Goal: Task Accomplishment & Management: Manage account settings

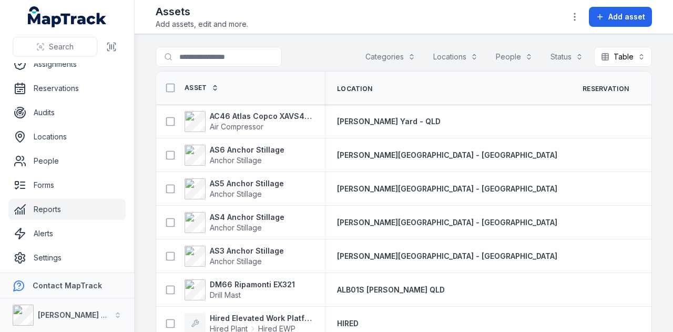
scroll to position [59, 0]
click at [86, 202] on link "Reports" at bounding box center [66, 207] width 117 height 21
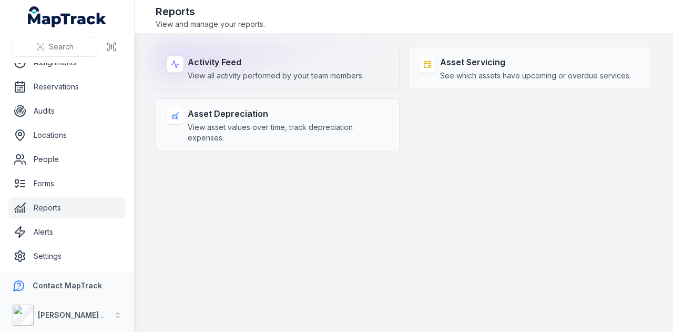
click at [323, 68] on strong "Activity Feed" at bounding box center [276, 62] width 176 height 13
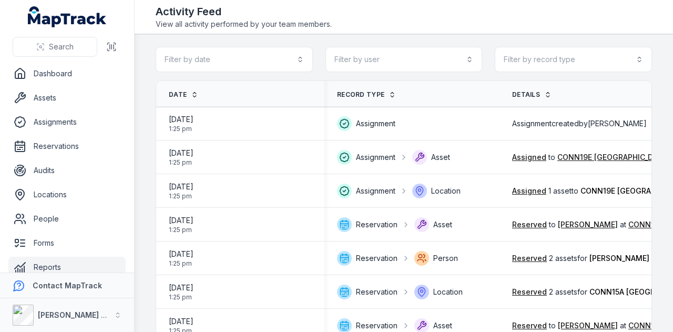
drag, startPoint x: 542, startPoint y: 0, endPoint x: 444, endPoint y: 7, distance: 97.5
click at [444, 7] on div "Activity Feed View all activity performed by your team members." at bounding box center [404, 16] width 496 height 25
click at [625, 59] on button "Filter by record type" at bounding box center [573, 59] width 157 height 25
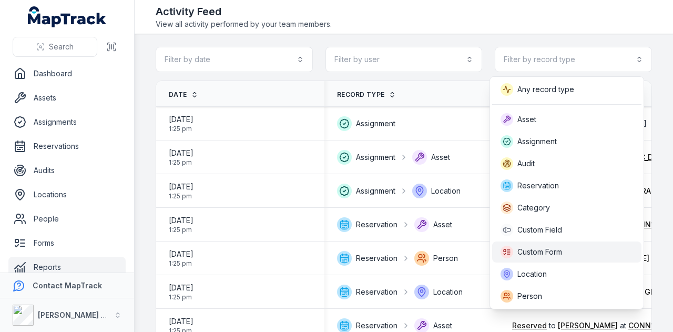
click at [582, 250] on div "Custom Form" at bounding box center [567, 252] width 132 height 13
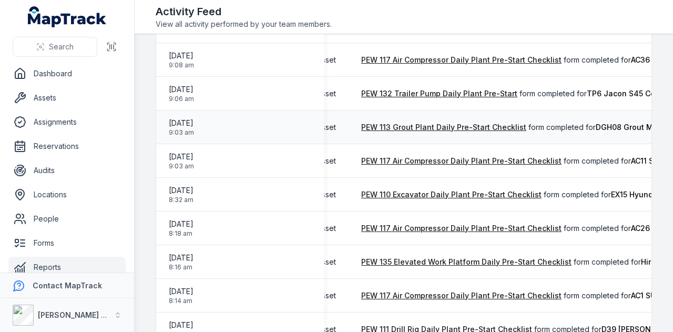
scroll to position [0, 48]
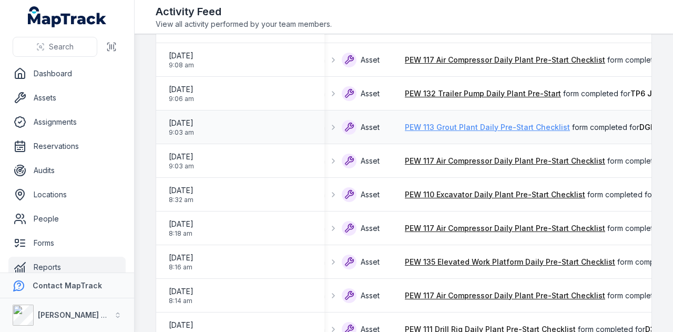
click at [535, 129] on link "PEW 113 Grout Plant Daily Pre-Start Checklist" at bounding box center [487, 127] width 165 height 11
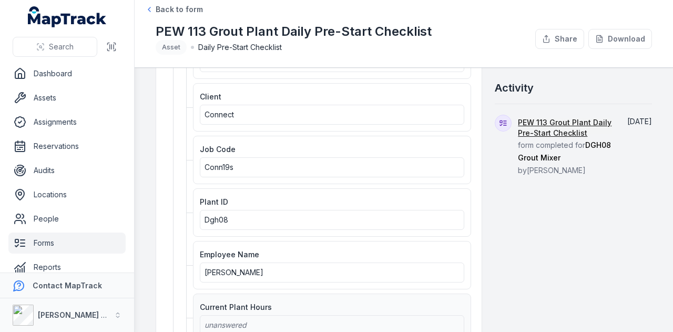
scroll to position [53, 0]
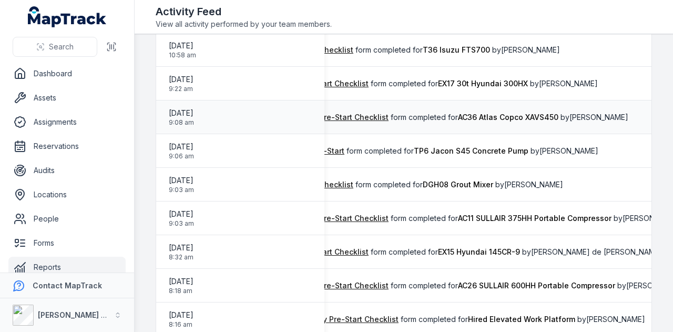
scroll to position [158, 0]
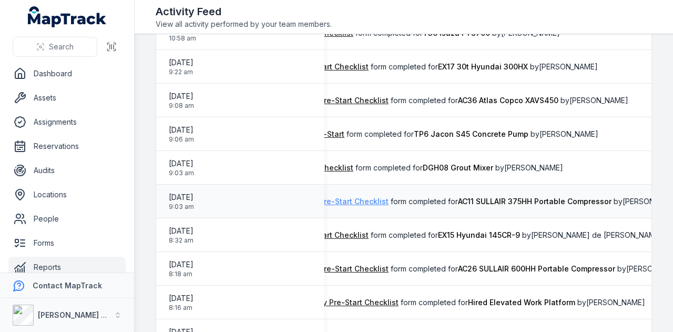
click at [361, 202] on link "PEW 117 Air Compressor Daily Plant Pre-Start Checklist" at bounding box center [288, 201] width 200 height 11
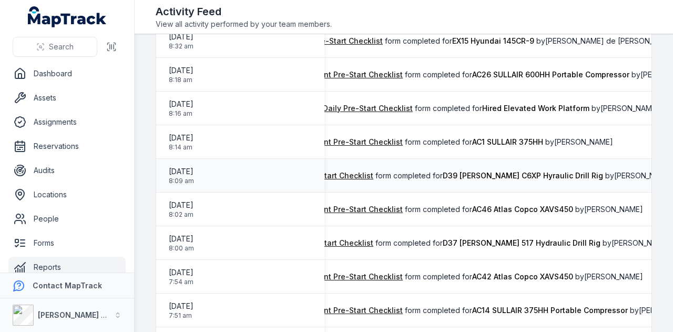
scroll to position [368, 0]
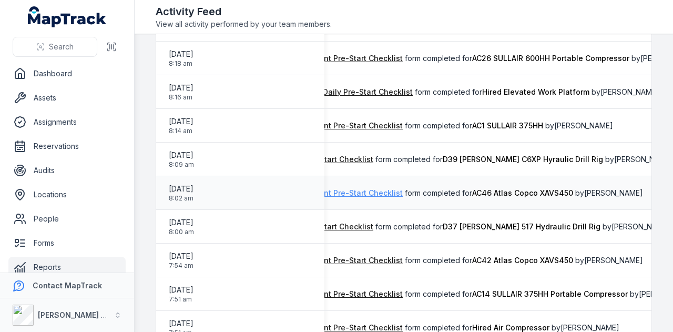
click at [387, 195] on link "PEW 117 Air Compressor Daily Plant Pre-Start Checklist" at bounding box center [302, 193] width 200 height 11
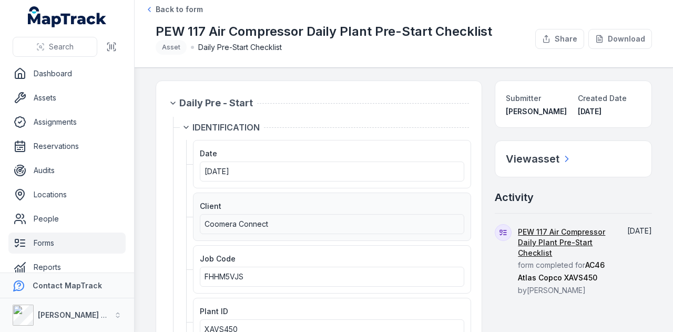
scroll to position [53, 0]
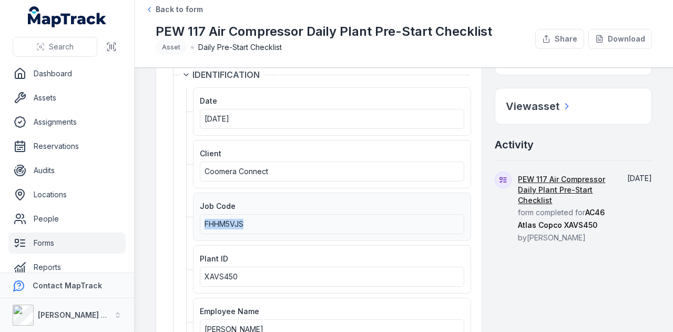
drag, startPoint x: 257, startPoint y: 225, endPoint x: 202, endPoint y: 224, distance: 55.2
click at [202, 224] on div "FHHM5VJS" at bounding box center [332, 224] width 264 height 20
copy span "FHHM5VJS"
click at [409, 235] on div "Job Code FHHM5VJS" at bounding box center [332, 216] width 278 height 48
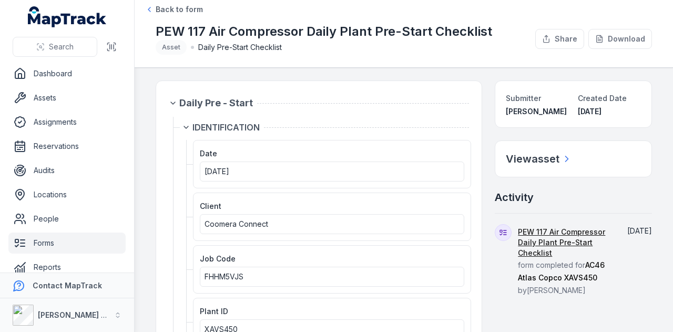
scroll to position [105, 0]
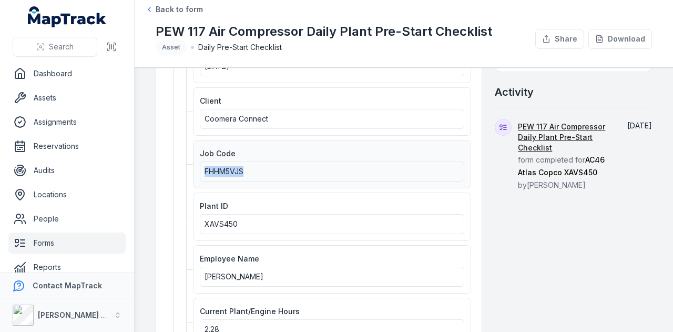
drag, startPoint x: 248, startPoint y: 168, endPoint x: 223, endPoint y: 169, distance: 24.7
click at [197, 171] on div "Job Code FHHM5VJS" at bounding box center [332, 164] width 278 height 48
copy span "FHHM5VJS"
click at [401, 219] on div "XAVS450" at bounding box center [332, 224] width 255 height 11
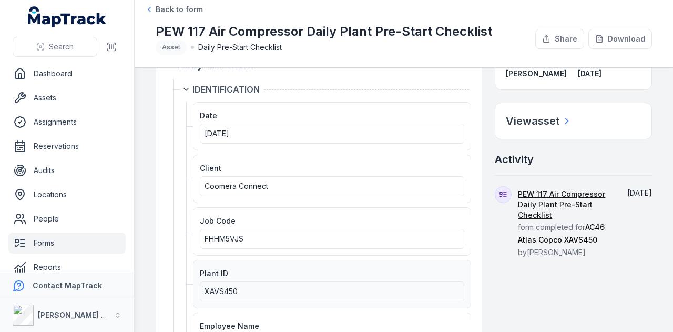
scroll to position [0, 0]
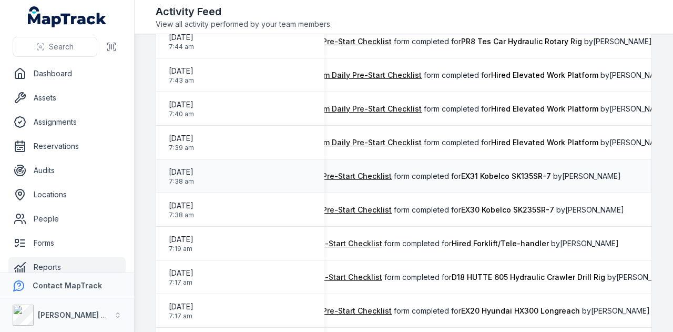
scroll to position [0, 242]
click at [374, 176] on link "PEW 110 Excavator Daily Plant Pre-Start Checklist" at bounding box center [301, 176] width 180 height 11
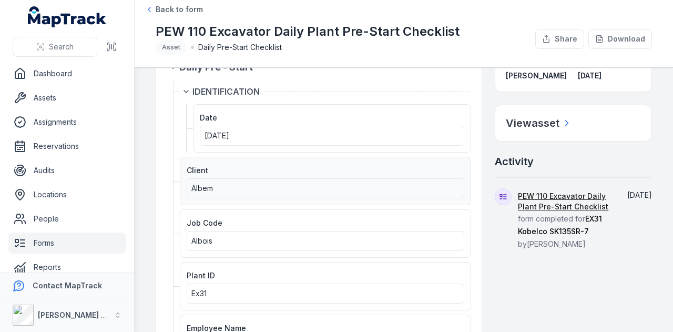
scroll to position [53, 0]
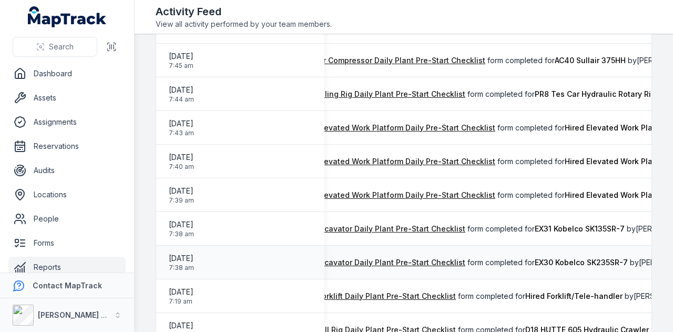
scroll to position [0, 160]
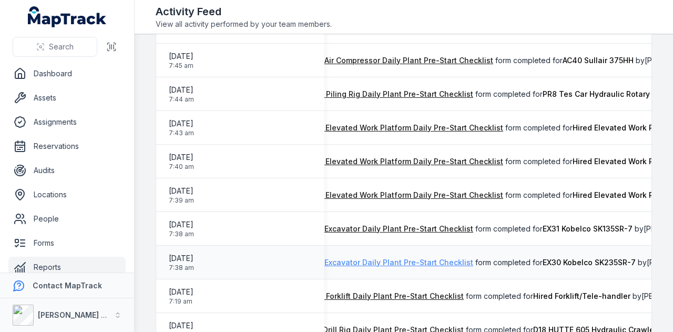
click at [375, 260] on link "PEW 110 Excavator Daily Plant Pre-Start Checklist" at bounding box center [383, 262] width 180 height 11
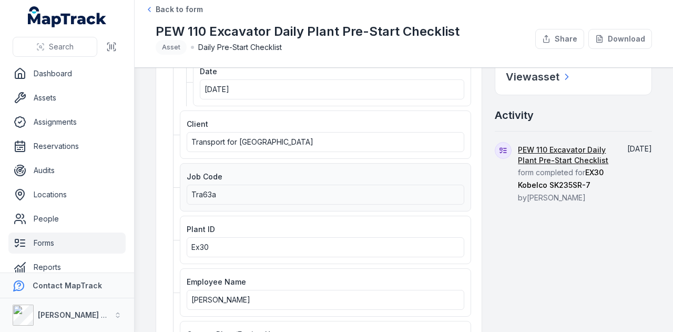
scroll to position [105, 0]
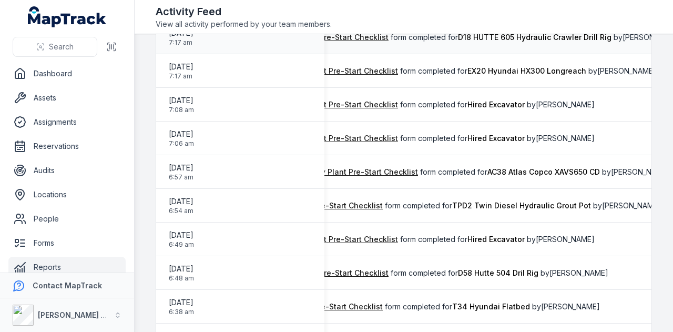
scroll to position [1052, 0]
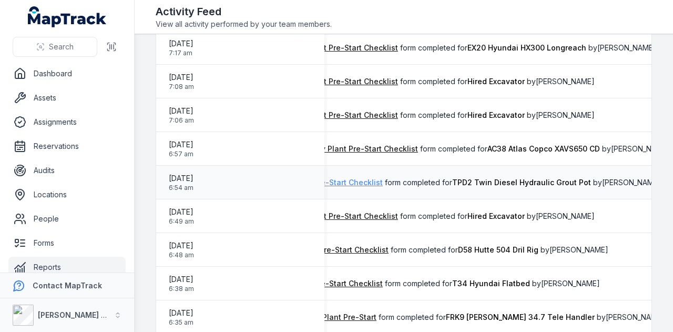
click at [371, 184] on link "PEW 113 Grout Plant Daily Pre-Start Checklist" at bounding box center [300, 182] width 165 height 11
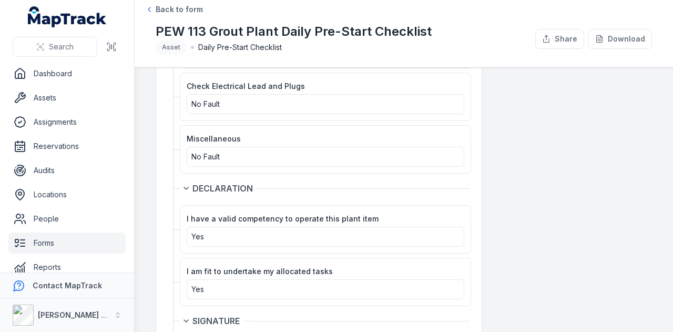
scroll to position [1136, 0]
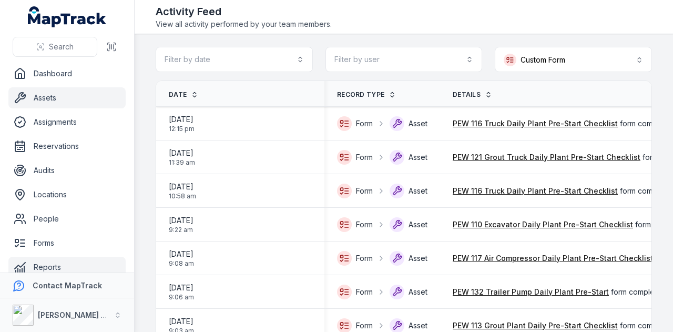
click at [84, 102] on link "Assets" at bounding box center [66, 97] width 117 height 21
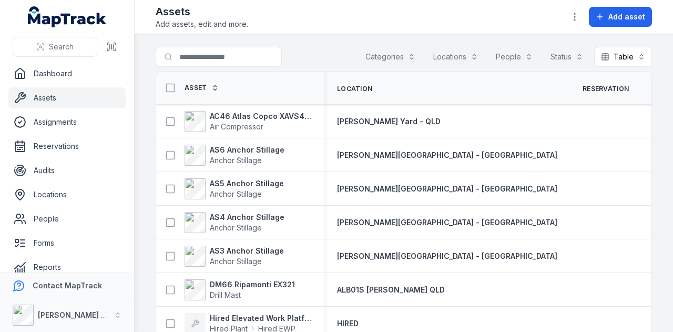
click at [374, 55] on button "Categories" at bounding box center [391, 57] width 64 height 20
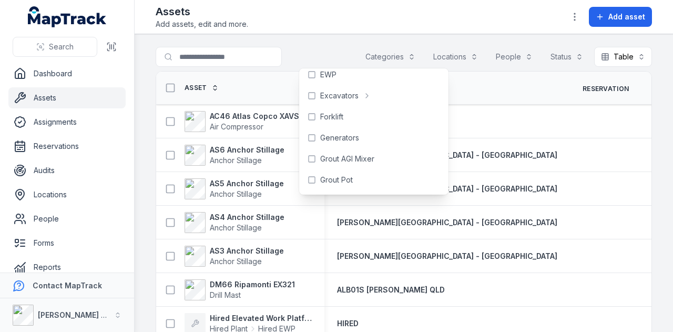
scroll to position [248, 0]
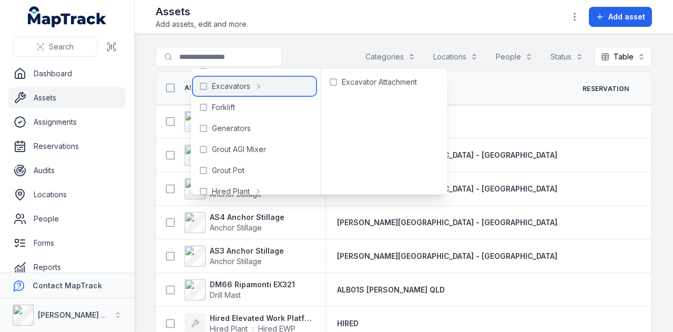
click at [249, 84] on span "Excavators" at bounding box center [231, 86] width 38 height 11
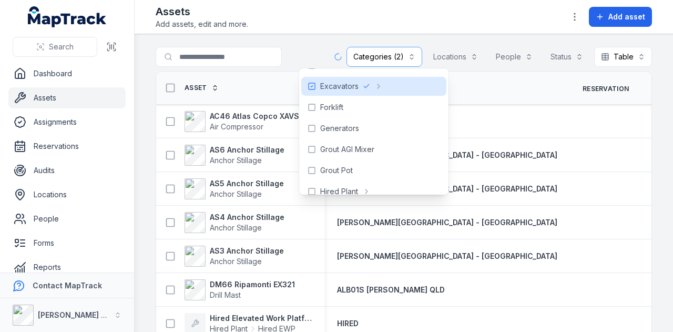
click at [302, 51] on div at bounding box center [240, 57] width 168 height 20
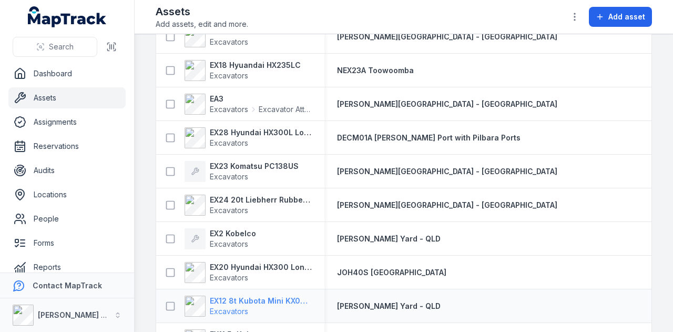
scroll to position [506, 0]
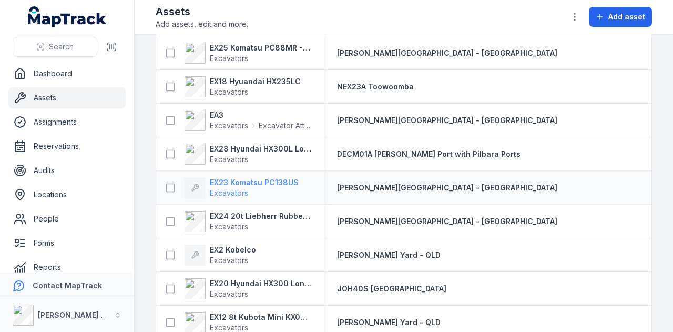
click at [267, 179] on strong "EX23 Komatsu PC138US" at bounding box center [254, 182] width 89 height 11
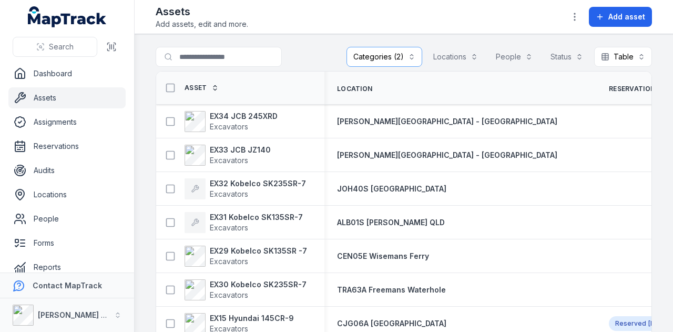
click at [55, 96] on link "Assets" at bounding box center [66, 97] width 117 height 21
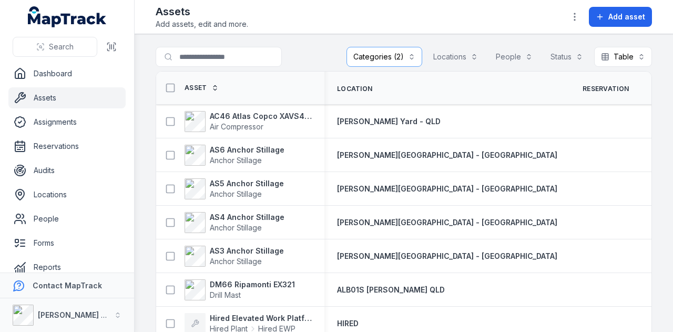
click at [410, 58] on button "Categories (2)" at bounding box center [384, 57] width 76 height 20
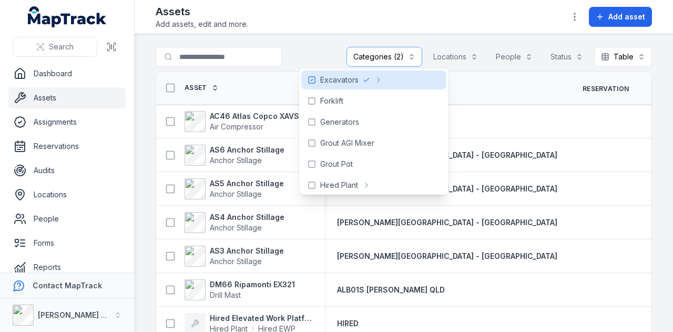
scroll to position [223, 0]
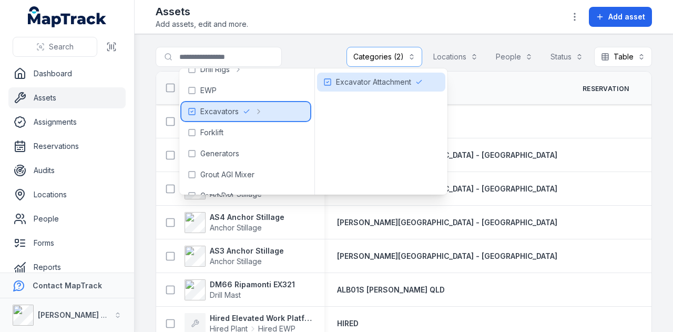
click at [188, 110] on icon at bounding box center [192, 111] width 8 height 8
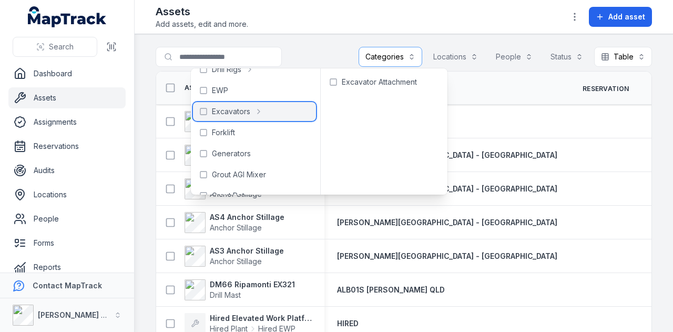
click at [449, 60] on button "Locations" at bounding box center [455, 57] width 58 height 20
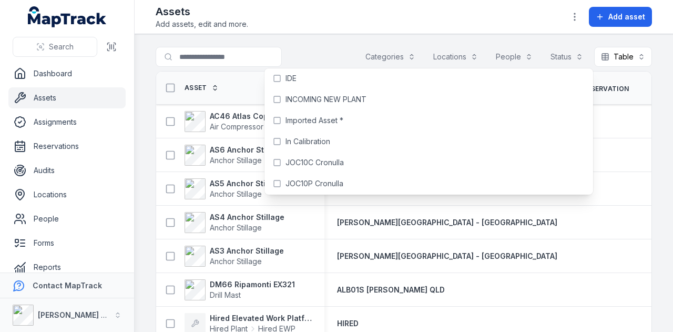
scroll to position [2797, 0]
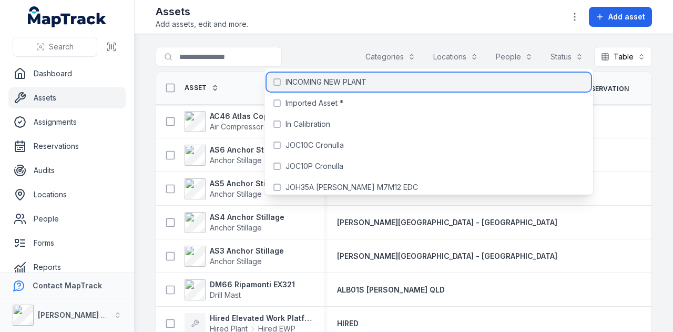
click at [378, 76] on div "INCOMING NEW PLANT" at bounding box center [429, 82] width 324 height 19
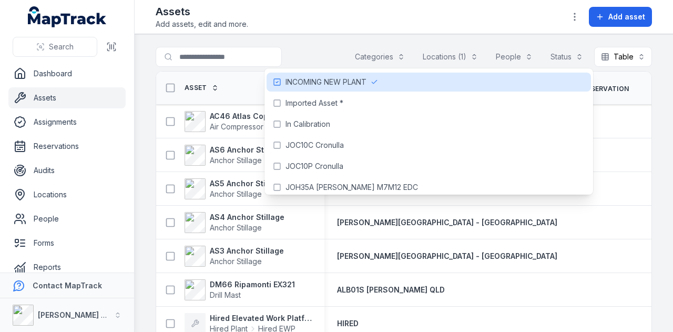
click at [328, 30] on header "Toggle Navigation Assets Add assets, edit and more. Add asset" at bounding box center [404, 17] width 538 height 34
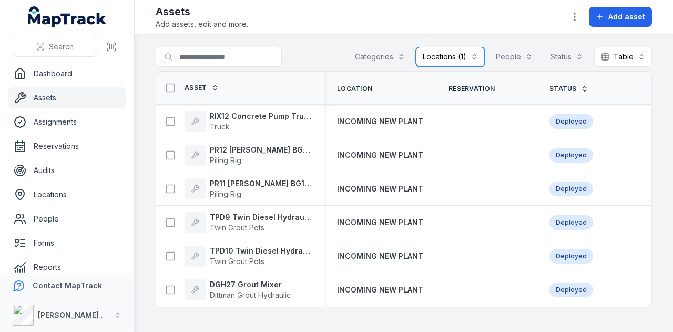
click at [470, 56] on button "Locations (1)" at bounding box center [450, 57] width 69 height 20
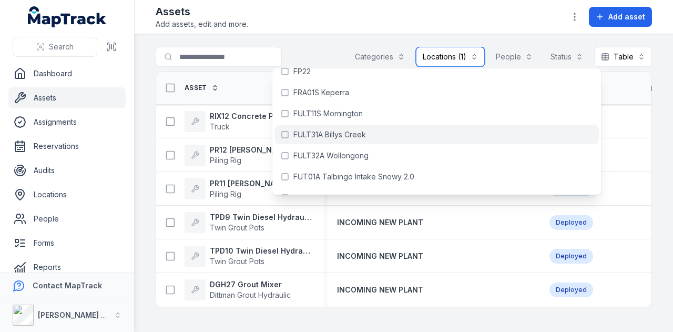
scroll to position [2471, 0]
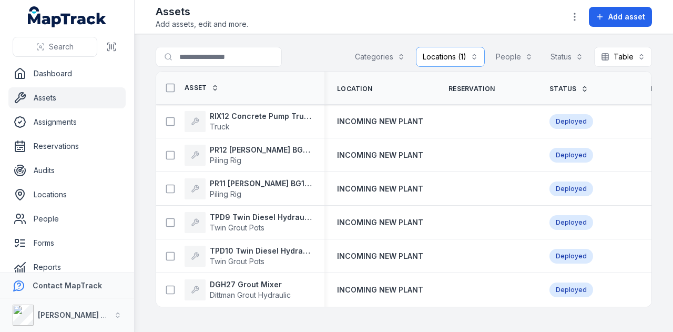
click at [56, 103] on link "Assets" at bounding box center [66, 97] width 117 height 21
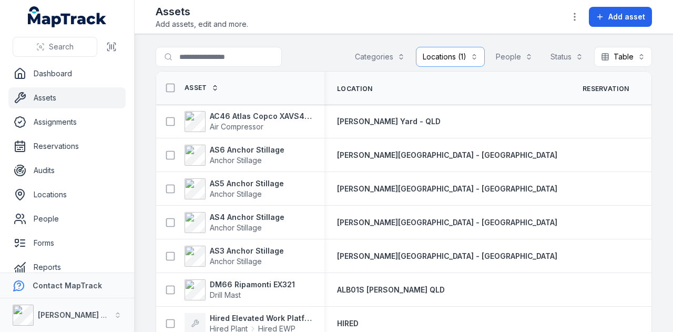
click at [441, 52] on button "Locations (1)" at bounding box center [450, 57] width 69 height 20
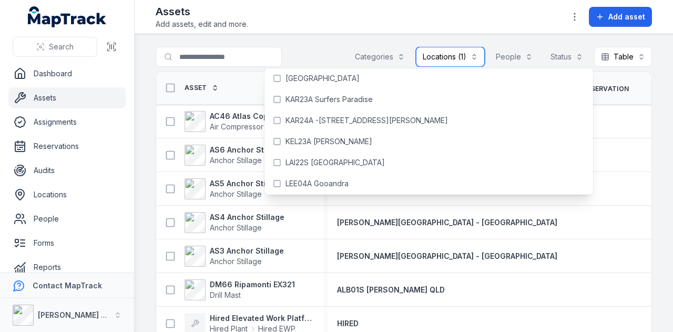
scroll to position [3207, 0]
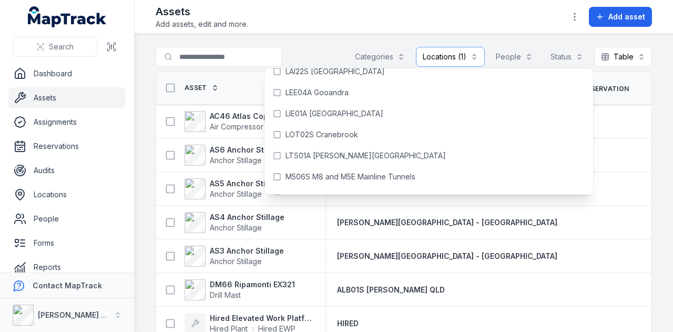
click at [331, 31] on header "Toggle Navigation Assets Add assets, edit and more. Add asset" at bounding box center [404, 17] width 538 height 34
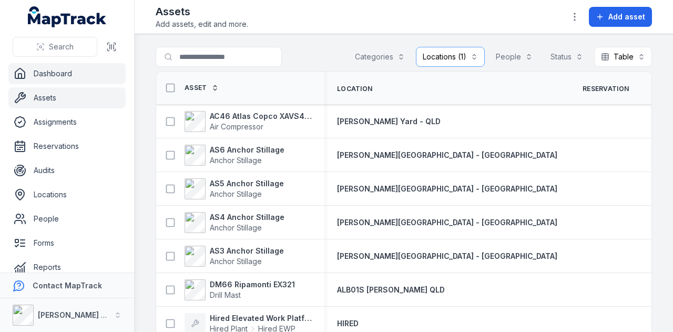
click at [102, 77] on link "Dashboard" at bounding box center [66, 73] width 117 height 21
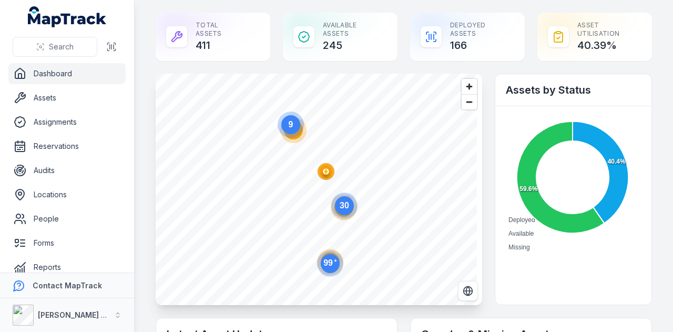
click at [328, 172] on circle "button" at bounding box center [326, 171] width 6 height 6
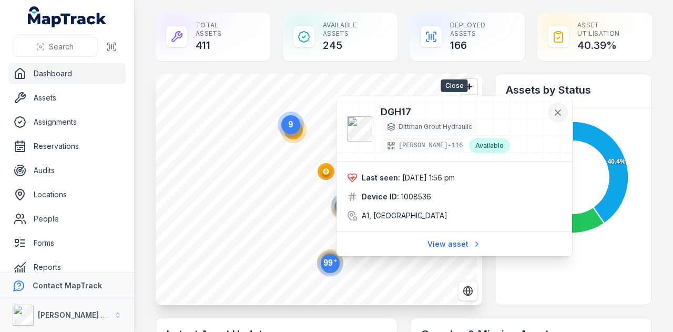
click at [550, 114] on button at bounding box center [558, 113] width 20 height 20
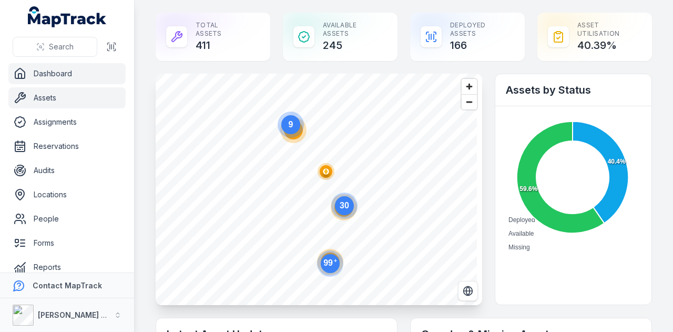
click at [83, 99] on link "Assets" at bounding box center [66, 97] width 117 height 21
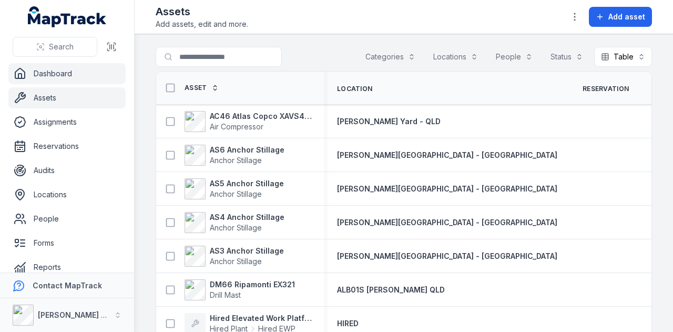
click at [84, 78] on link "Dashboard" at bounding box center [66, 73] width 117 height 21
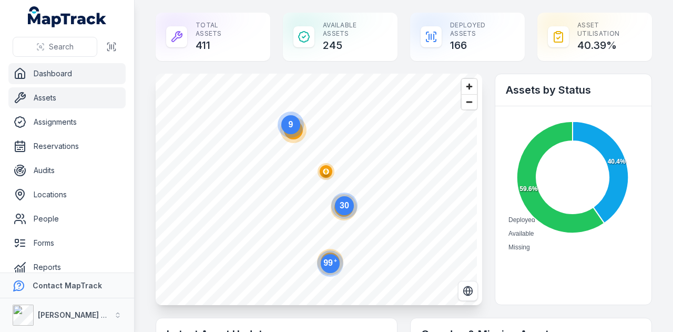
click at [86, 95] on link "Assets" at bounding box center [66, 97] width 117 height 21
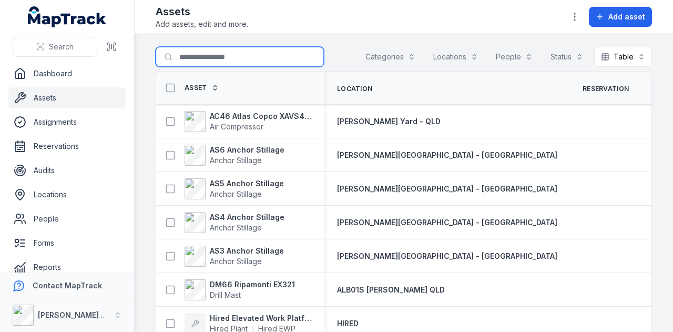
click at [271, 49] on input "Search for assets" at bounding box center [240, 57] width 168 height 20
click at [326, 37] on main "Search for assets Categories Locations People Status Table ***** Asset Location…" at bounding box center [404, 183] width 538 height 298
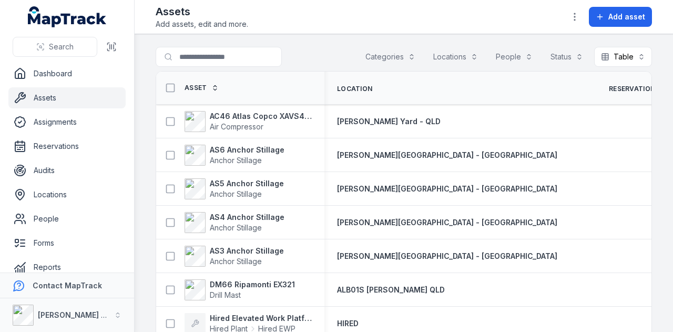
click at [92, 97] on link "Assets" at bounding box center [66, 97] width 117 height 21
click at [289, 111] on strong "AC46 Atlas Copco XAVS450" at bounding box center [261, 116] width 102 height 11
click at [57, 78] on link "Dashboard" at bounding box center [66, 73] width 117 height 21
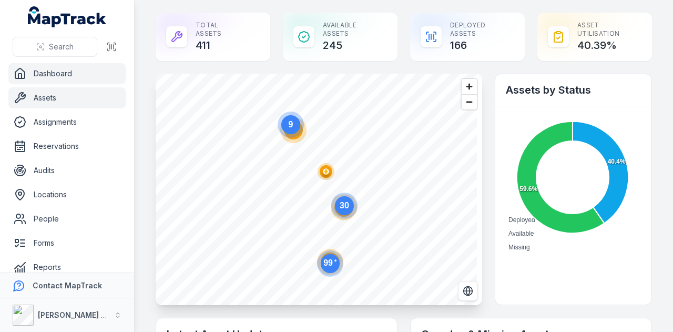
click at [61, 98] on link "Assets" at bounding box center [66, 97] width 117 height 21
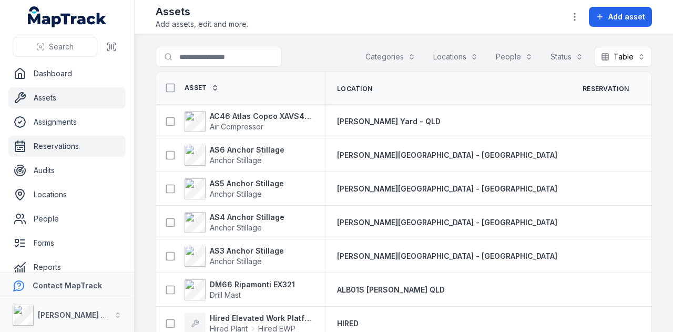
scroll to position [59, 0]
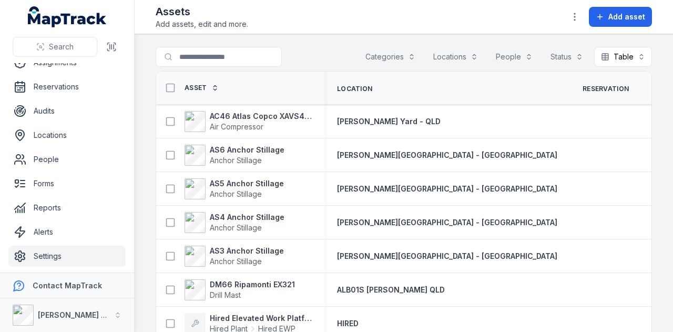
click at [63, 259] on link "Settings" at bounding box center [66, 256] width 117 height 21
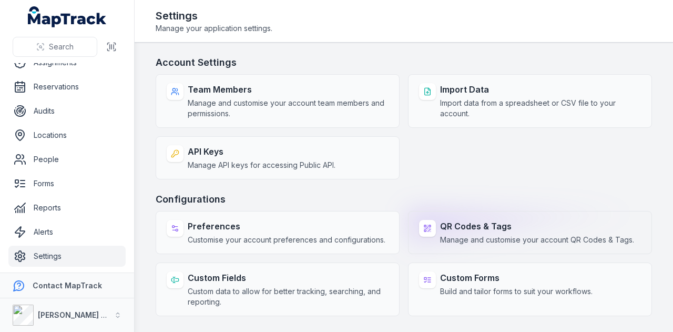
click at [478, 222] on strong "QR Codes & Tags" at bounding box center [537, 226] width 194 height 13
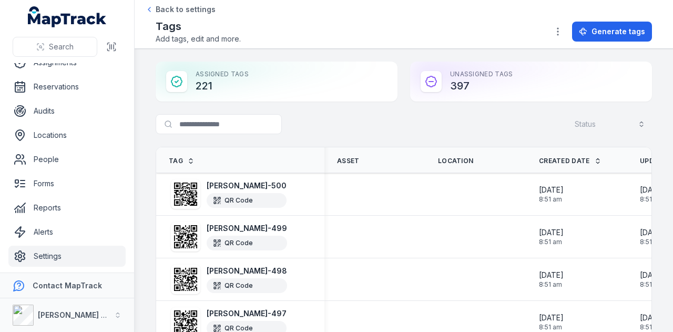
click at [178, 161] on span "Tag" at bounding box center [176, 161] width 14 height 8
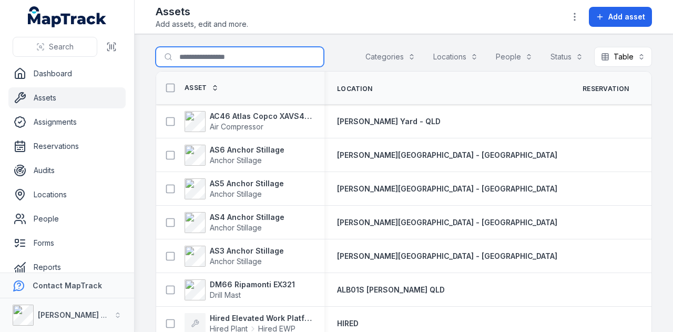
drag, startPoint x: 0, startPoint y: 0, endPoint x: 221, endPoint y: 49, distance: 226.3
click at [221, 49] on input "Search for assets" at bounding box center [240, 57] width 168 height 20
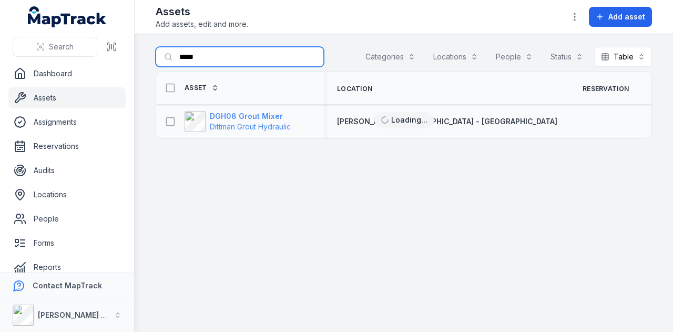
type input "*****"
click at [267, 113] on strong "DGH08 Grout Mixer" at bounding box center [250, 116] width 81 height 11
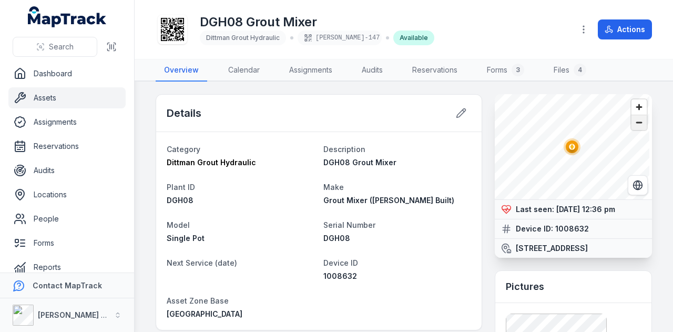
click at [631, 126] on span "Zoom out" at bounding box center [638, 122] width 15 height 15
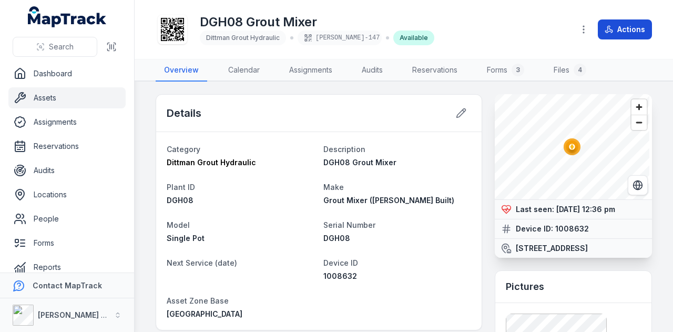
click at [636, 32] on button "Actions" at bounding box center [625, 29] width 54 height 20
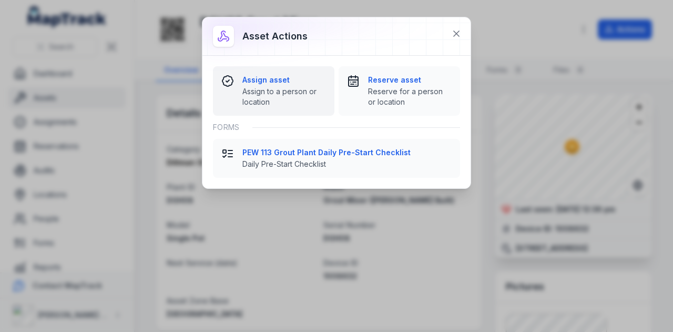
click at [251, 83] on strong "Assign asset" at bounding box center [284, 80] width 84 height 11
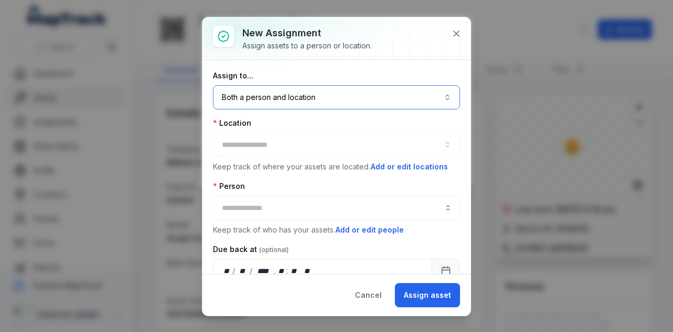
click at [324, 97] on button "Both a person and location ****" at bounding box center [336, 97] width 247 height 24
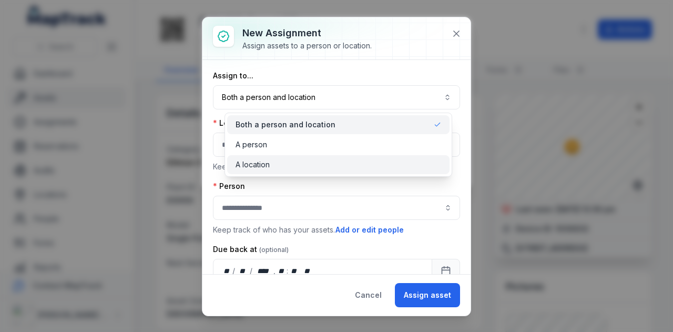
click at [317, 158] on div "A location" at bounding box center [338, 164] width 222 height 19
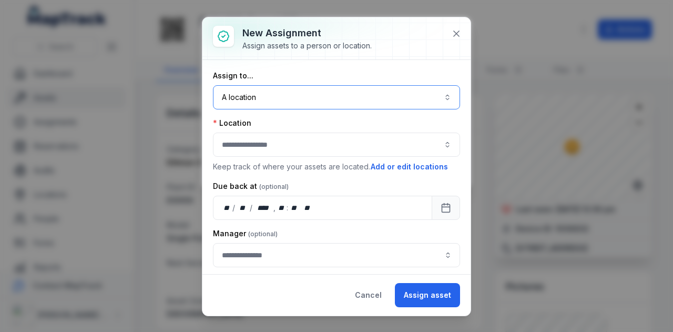
click at [306, 141] on button "button" at bounding box center [336, 144] width 247 height 24
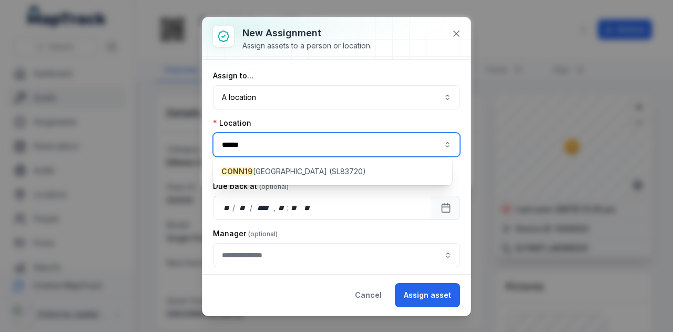
type input "******"
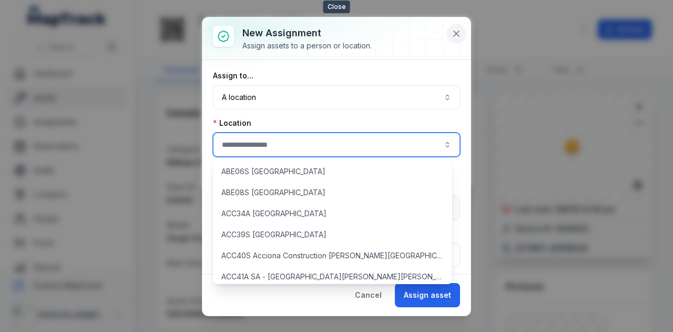
click at [452, 38] on icon at bounding box center [456, 33] width 11 height 11
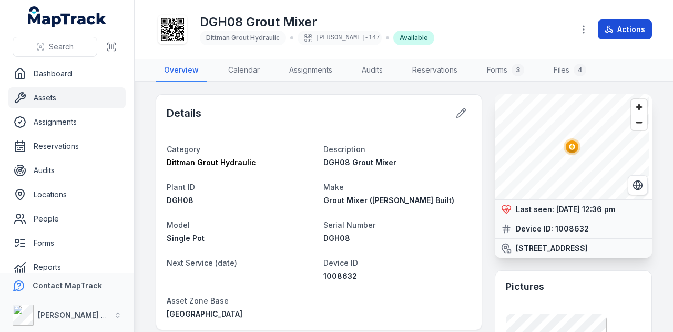
click at [617, 30] on button "Actions" at bounding box center [625, 29] width 54 height 20
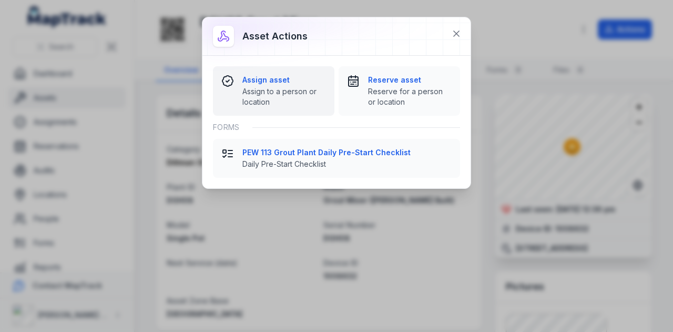
click at [296, 81] on strong "Assign asset" at bounding box center [284, 80] width 84 height 11
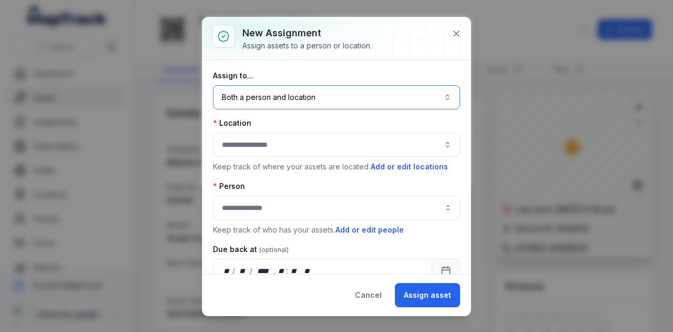
click at [317, 89] on button "Both a person and location ****" at bounding box center [336, 97] width 247 height 24
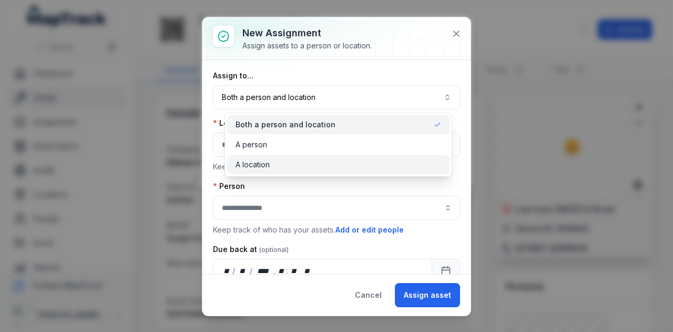
drag, startPoint x: 296, startPoint y: 170, endPoint x: 292, endPoint y: 153, distance: 17.2
click at [295, 169] on div "A location" at bounding box center [338, 164] width 222 height 19
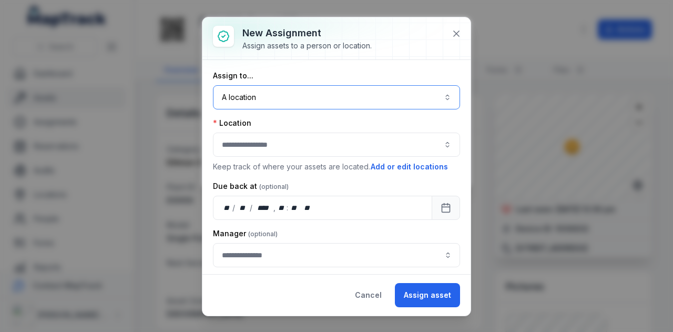
click at [292, 149] on button "button" at bounding box center [336, 144] width 247 height 24
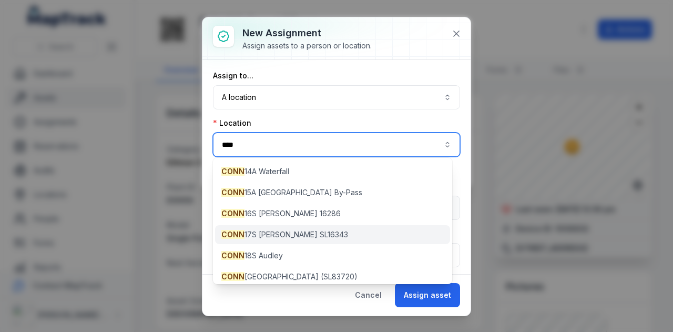
scroll to position [48, 0]
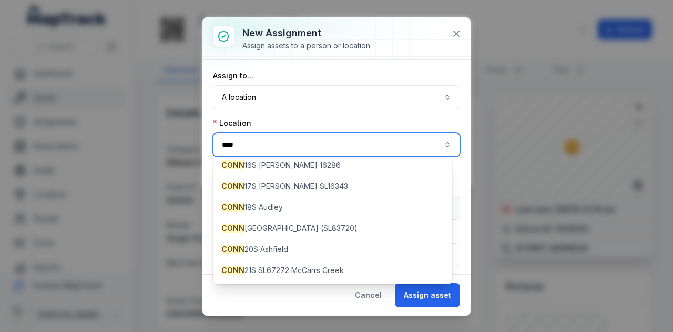
type input "****"
click at [293, 301] on div "Cancel Assign asset" at bounding box center [336, 295] width 268 height 42
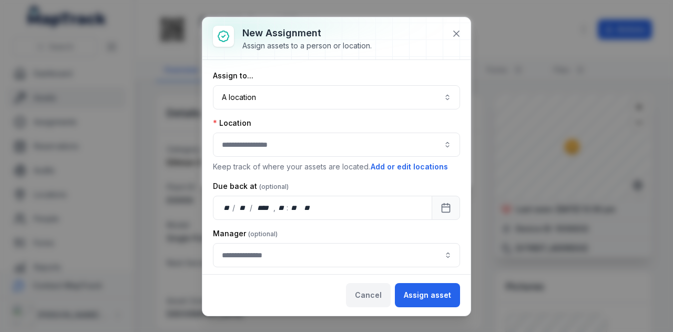
click at [372, 295] on button "Cancel" at bounding box center [368, 295] width 45 height 24
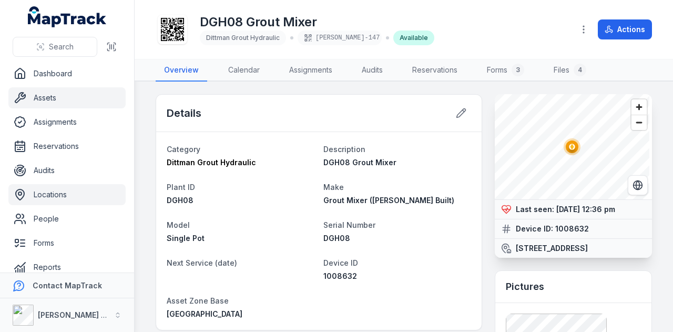
click at [61, 191] on link "Locations" at bounding box center [66, 194] width 117 height 21
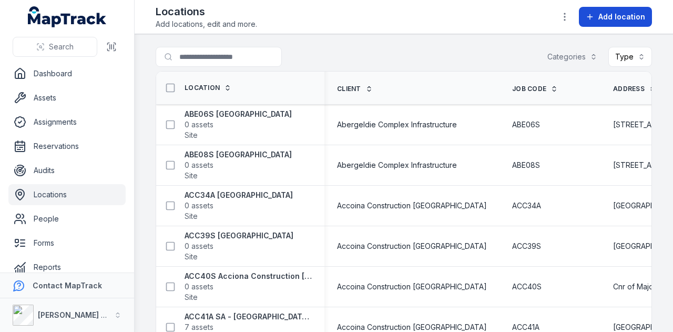
click at [610, 17] on span "Add location" at bounding box center [621, 17] width 47 height 11
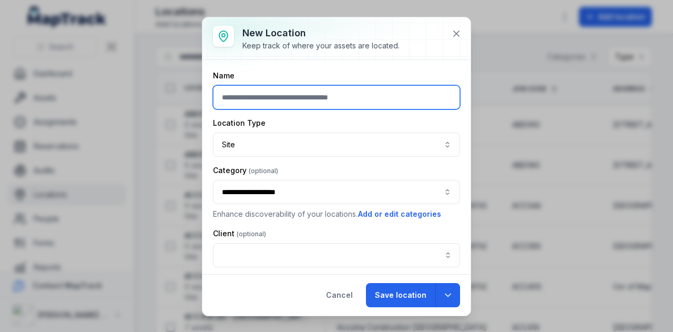
click at [307, 95] on input "text" at bounding box center [336, 97] width 247 height 24
paste input "**********"
click at [336, 96] on input "**********" at bounding box center [336, 97] width 247 height 24
click at [316, 189] on button "**********" at bounding box center [336, 192] width 247 height 24
type input "**********"
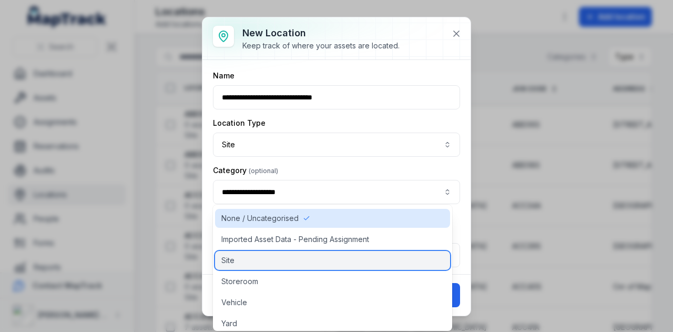
click at [308, 259] on div "Site" at bounding box center [332, 260] width 235 height 19
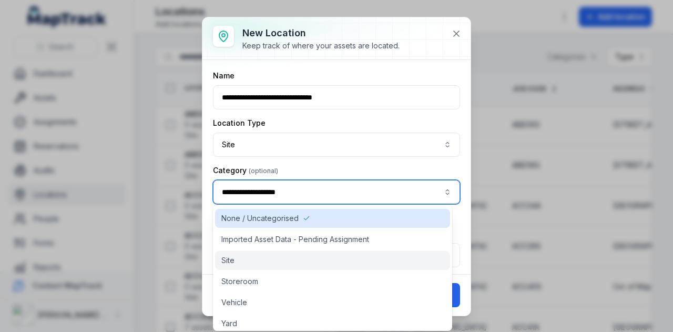
type input "****"
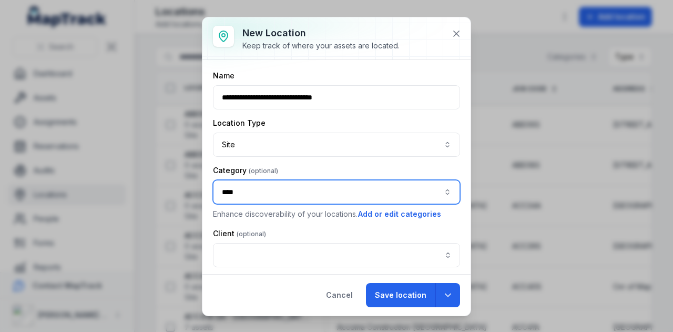
scroll to position [105, 0]
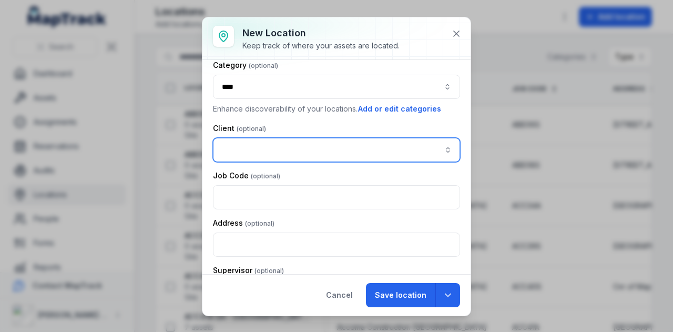
click at [260, 149] on input "location-add:cf[ce80e3d2-c973-45d5-97be-d8d6c6f36536]-label" at bounding box center [336, 150] width 247 height 24
click at [289, 206] on div "Connect Sydney" at bounding box center [332, 204] width 217 height 11
type input "**********"
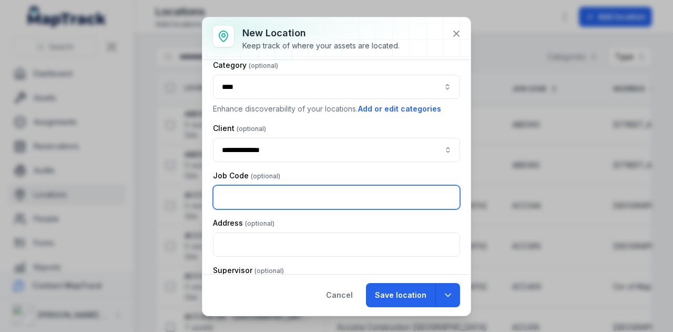
click at [284, 199] on input "text" at bounding box center [336, 197] width 247 height 24
paste input "**********"
drag, startPoint x: 364, startPoint y: 192, endPoint x: 259, endPoint y: 198, distance: 105.3
click at [259, 198] on input "**********" at bounding box center [336, 197] width 247 height 24
type input "*******"
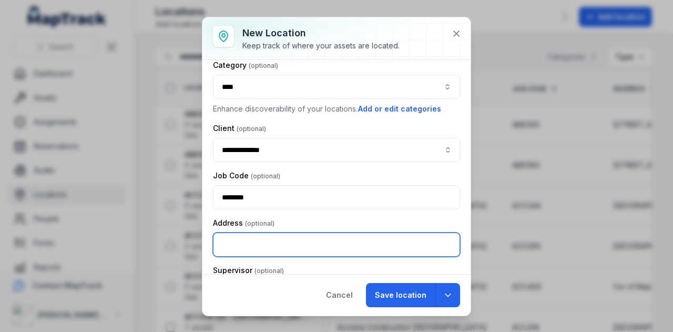
click at [248, 245] on input "text" at bounding box center [336, 244] width 247 height 24
paste input "**********"
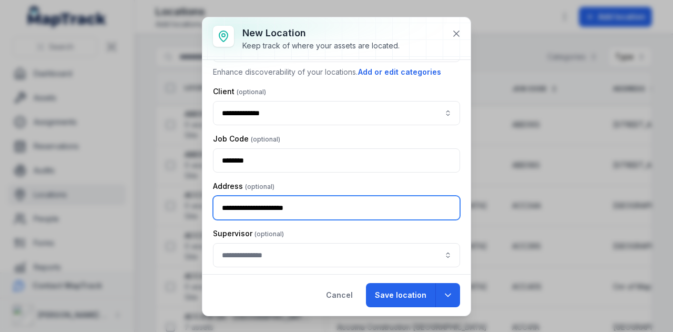
type input "**********"
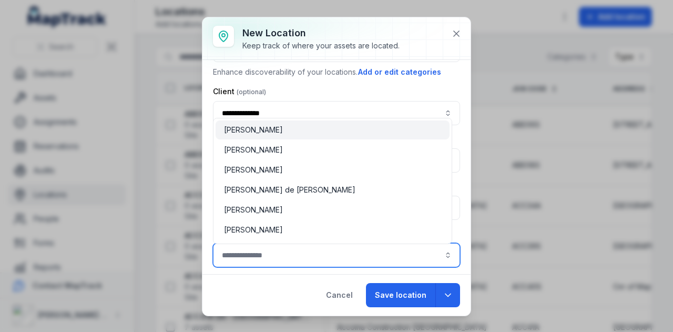
click at [312, 254] on input "location-add:cf[81d0394a-6ef5-43eb-8e94-9a203df26854]-label" at bounding box center [336, 255] width 247 height 24
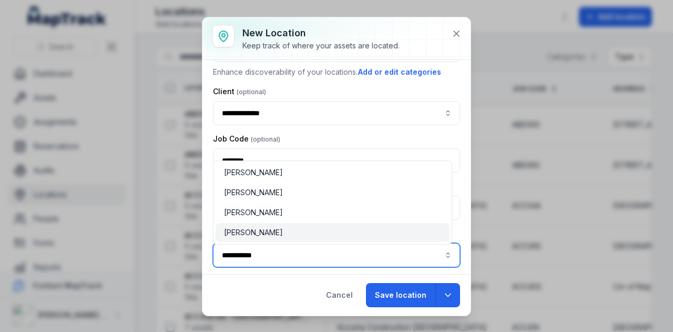
click at [307, 234] on div "[PERSON_NAME]" at bounding box center [332, 232] width 217 height 11
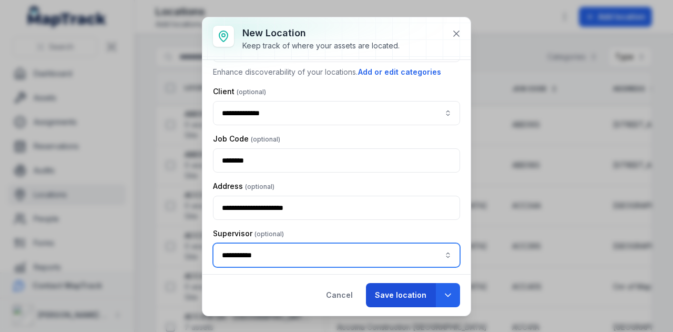
type input "**********"
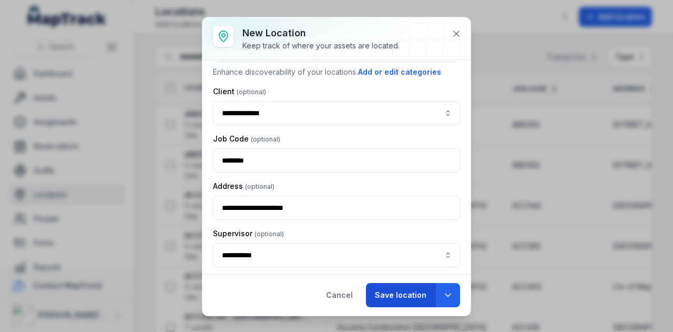
click at [401, 292] on button "Save location" at bounding box center [400, 295] width 69 height 24
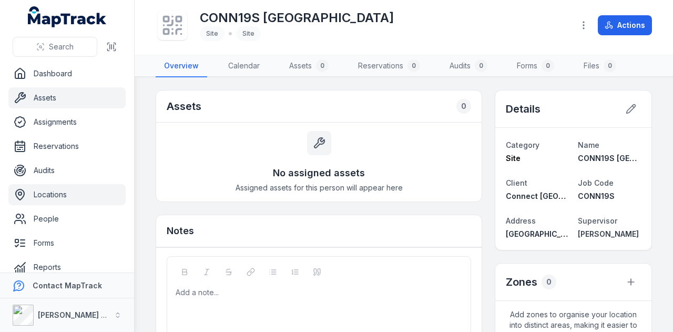
click at [97, 95] on link "Assets" at bounding box center [66, 97] width 117 height 21
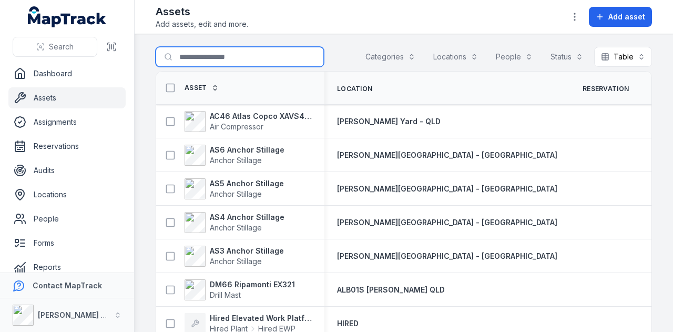
click at [224, 62] on input "Search for assets" at bounding box center [240, 57] width 168 height 20
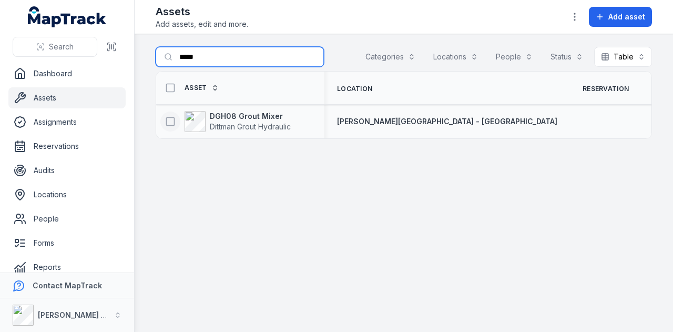
type input "*****"
click at [173, 120] on icon at bounding box center [170, 121] width 11 height 11
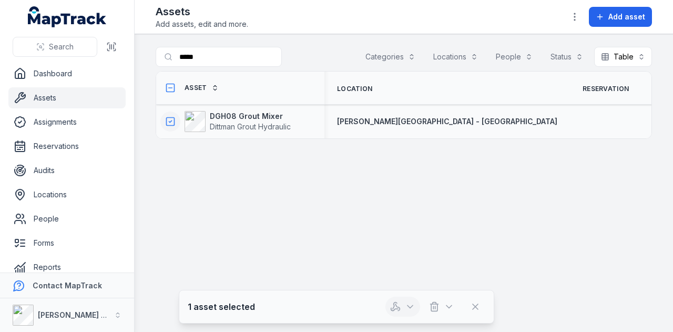
click at [417, 307] on button "button" at bounding box center [402, 307] width 35 height 20
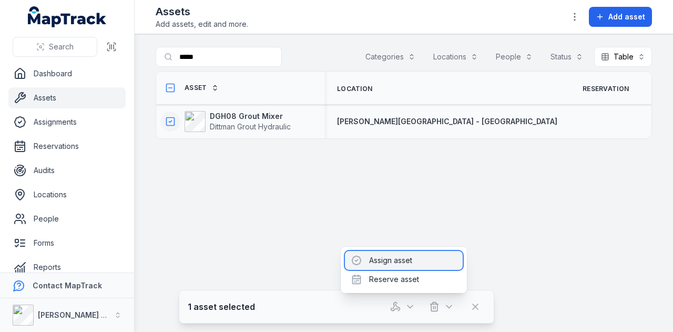
click at [387, 252] on div "Assign asset" at bounding box center [404, 260] width 118 height 19
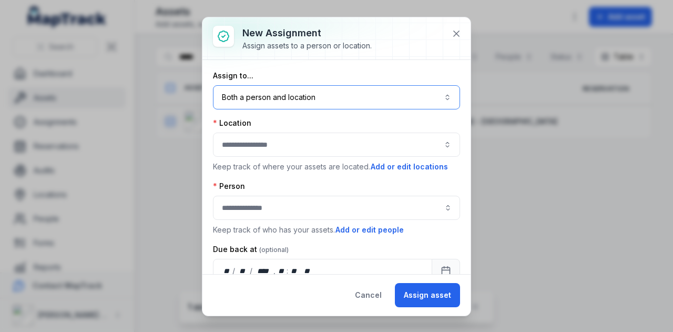
click at [287, 96] on button "Both a person and location ****" at bounding box center [336, 97] width 247 height 24
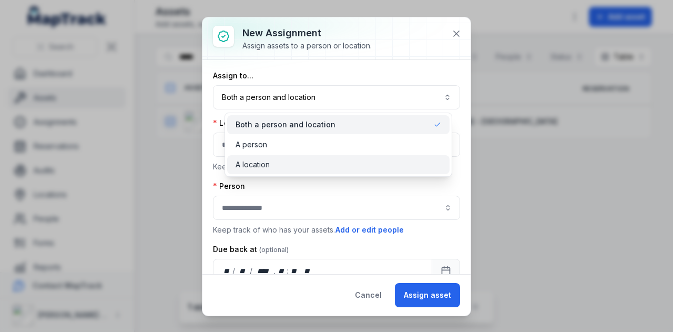
click at [270, 162] on div "A location" at bounding box center [339, 164] width 206 height 11
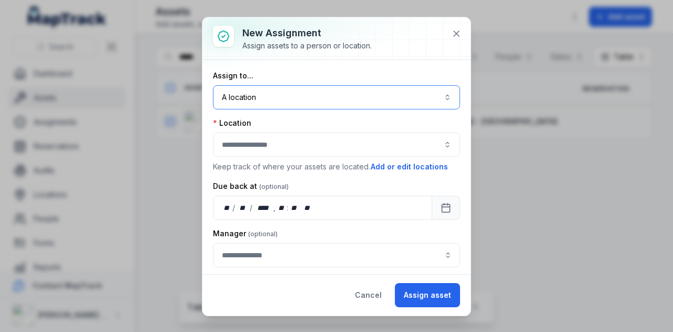
click at [279, 137] on button "button" at bounding box center [336, 144] width 247 height 24
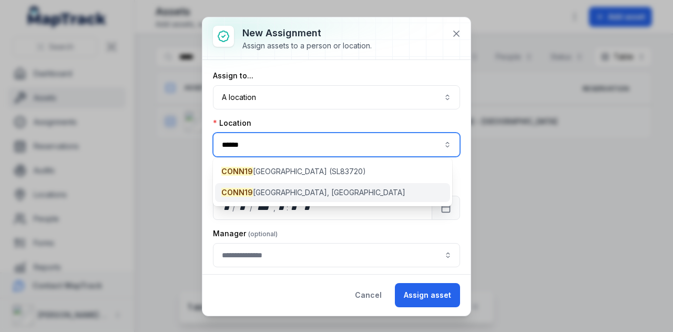
type input "******"
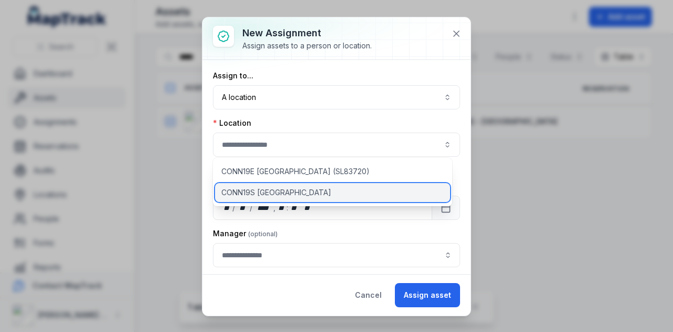
click at [309, 196] on span "CONN19S [GEOGRAPHIC_DATA]" at bounding box center [276, 192] width 110 height 11
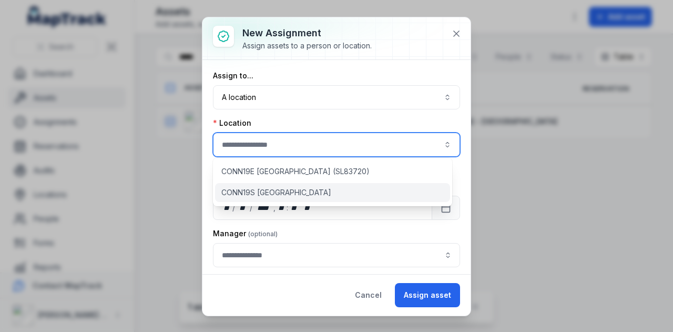
type input "**********"
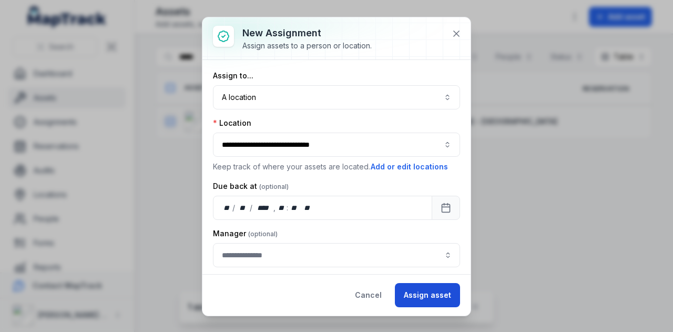
click at [427, 296] on button "Assign asset" at bounding box center [427, 295] width 65 height 24
